Goal: Task Accomplishment & Management: Use online tool/utility

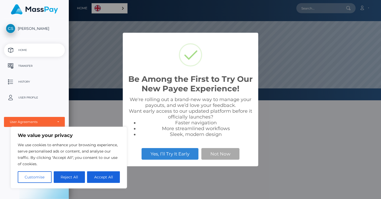
scroll to position [101, 312]
click at [104, 177] on button "Accept All" at bounding box center [103, 178] width 33 height 12
checkbox input "true"
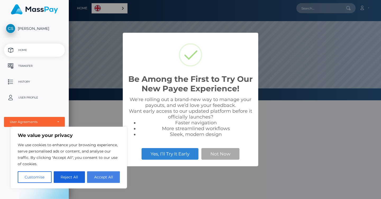
checkbox input "true"
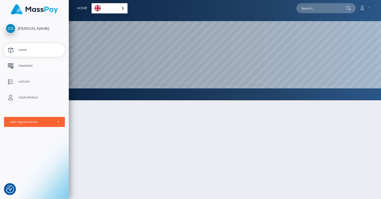
click at [36, 65] on p "Transfer" at bounding box center [34, 66] width 57 height 8
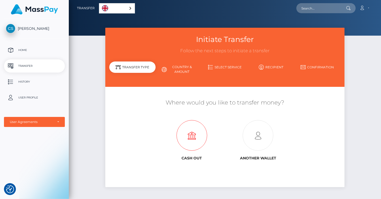
click at [192, 135] on icon at bounding box center [191, 136] width 66 height 31
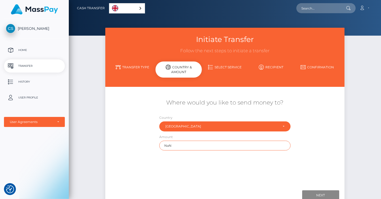
click at [178, 148] on input "NaN" at bounding box center [224, 146] width 131 height 10
click at [131, 64] on link "Transfer Type" at bounding box center [132, 67] width 46 height 9
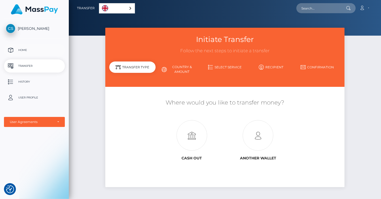
click at [25, 53] on p "Home" at bounding box center [34, 50] width 57 height 8
